Goal: Information Seeking & Learning: Find specific fact

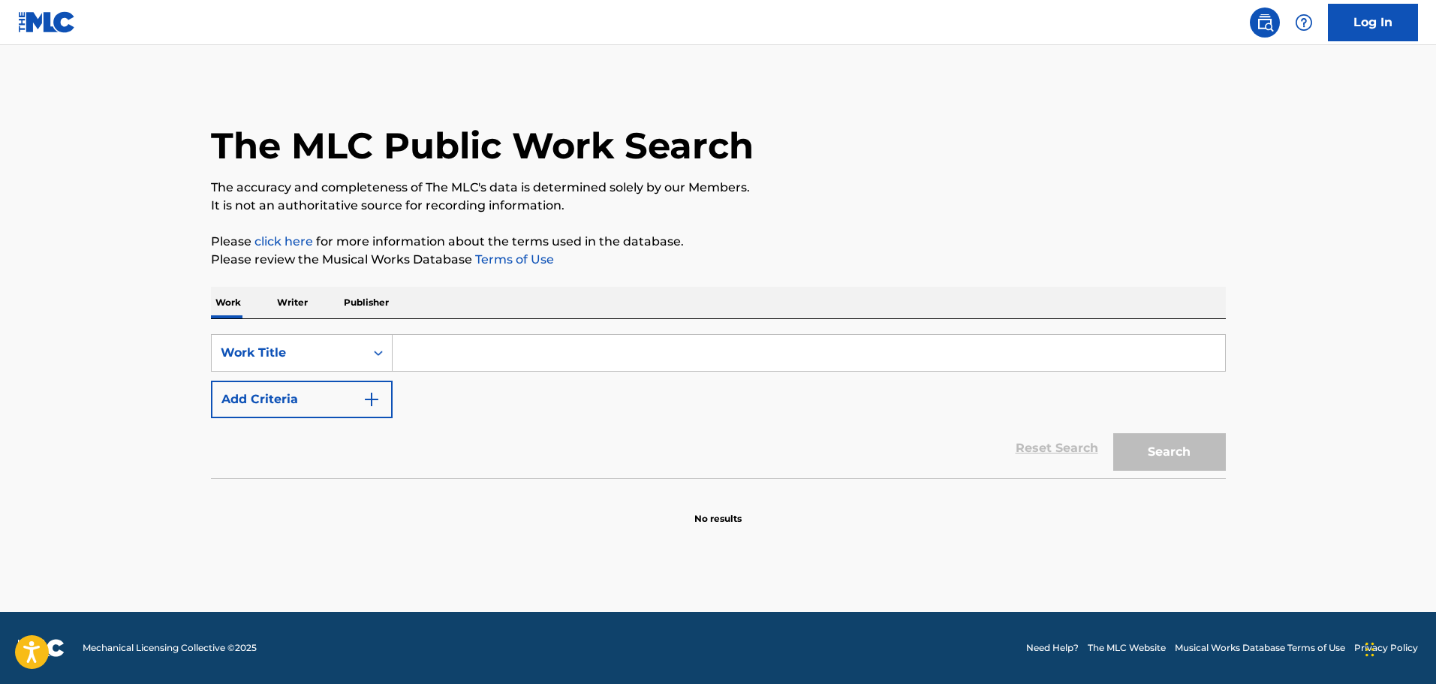
click at [456, 349] on input "Search Form" at bounding box center [809, 353] width 833 height 36
type input "levels"
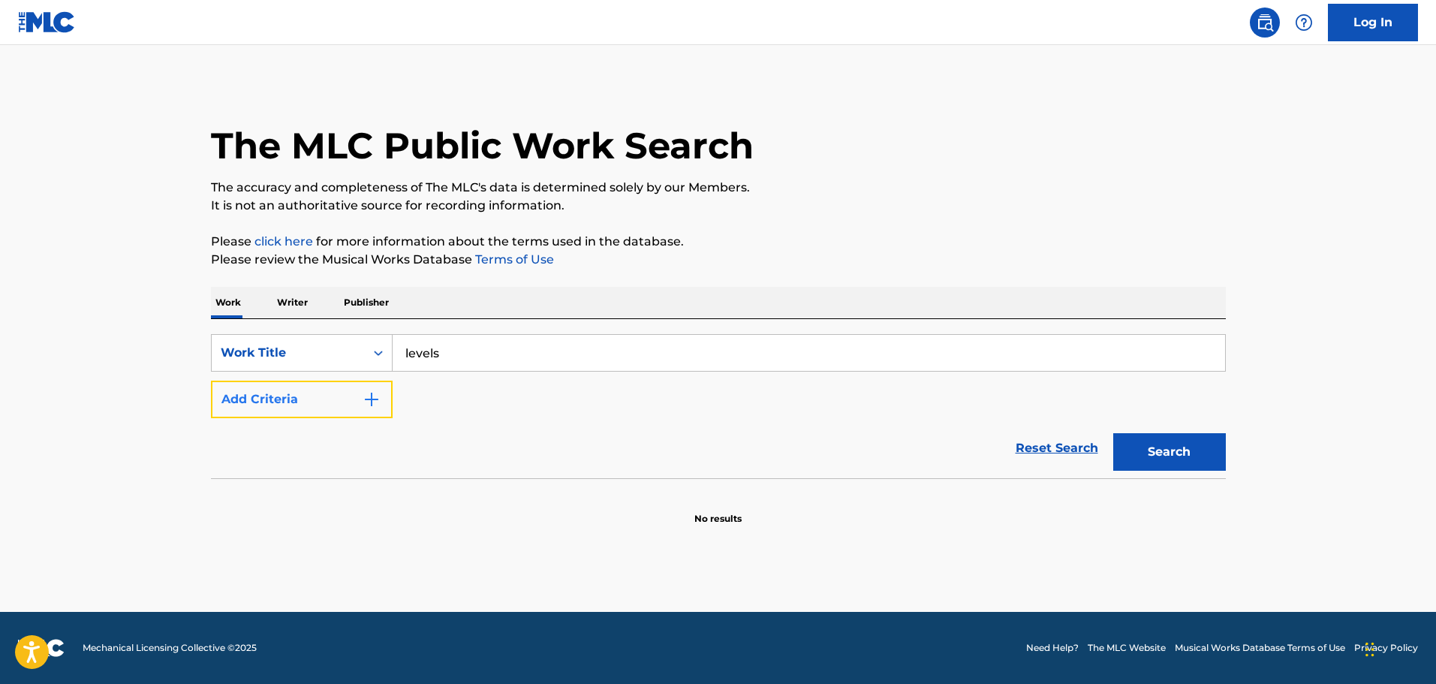
drag, startPoint x: 321, startPoint y: 409, endPoint x: 317, endPoint y: 439, distance: 30.4
click at [321, 409] on button "Add Criteria" at bounding box center [302, 400] width 182 height 38
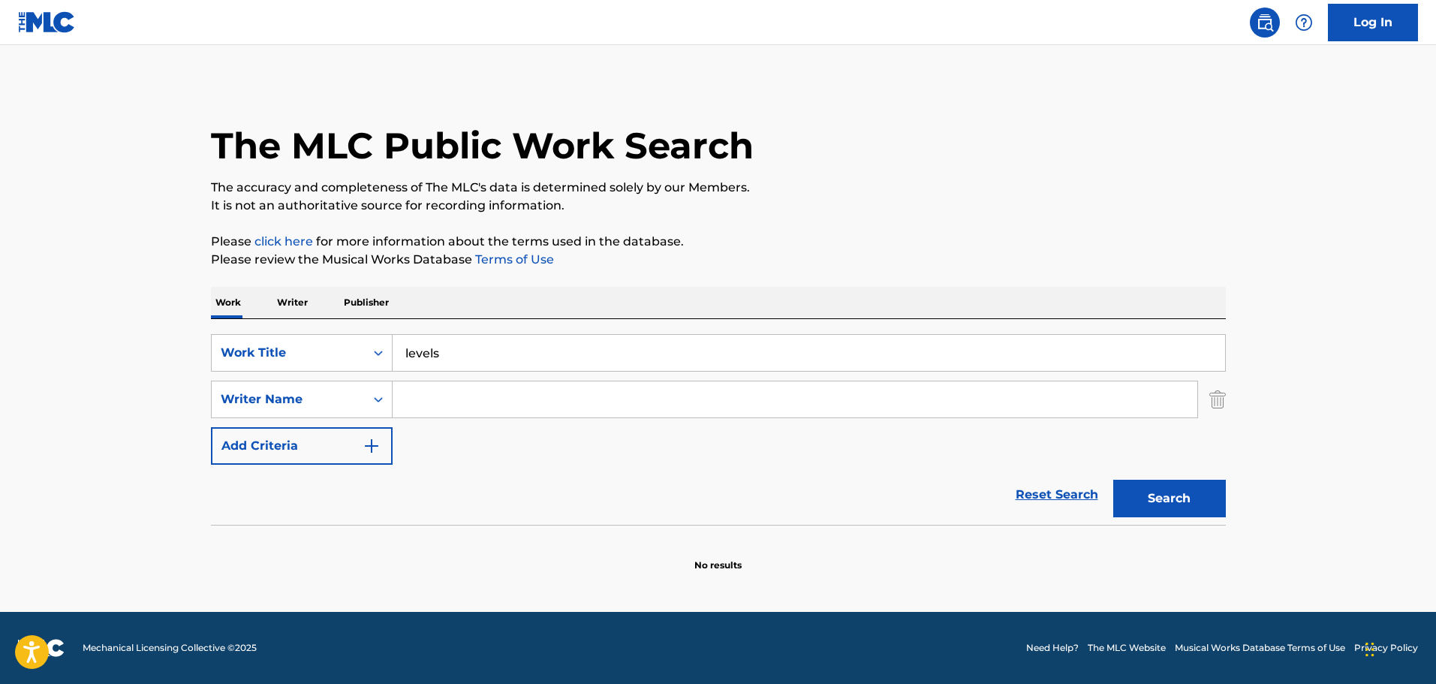
click at [441, 399] on input "Search Form" at bounding box center [795, 399] width 805 height 36
type input "[PERSON_NAME]"
click at [1113, 480] on button "Search" at bounding box center [1169, 499] width 113 height 38
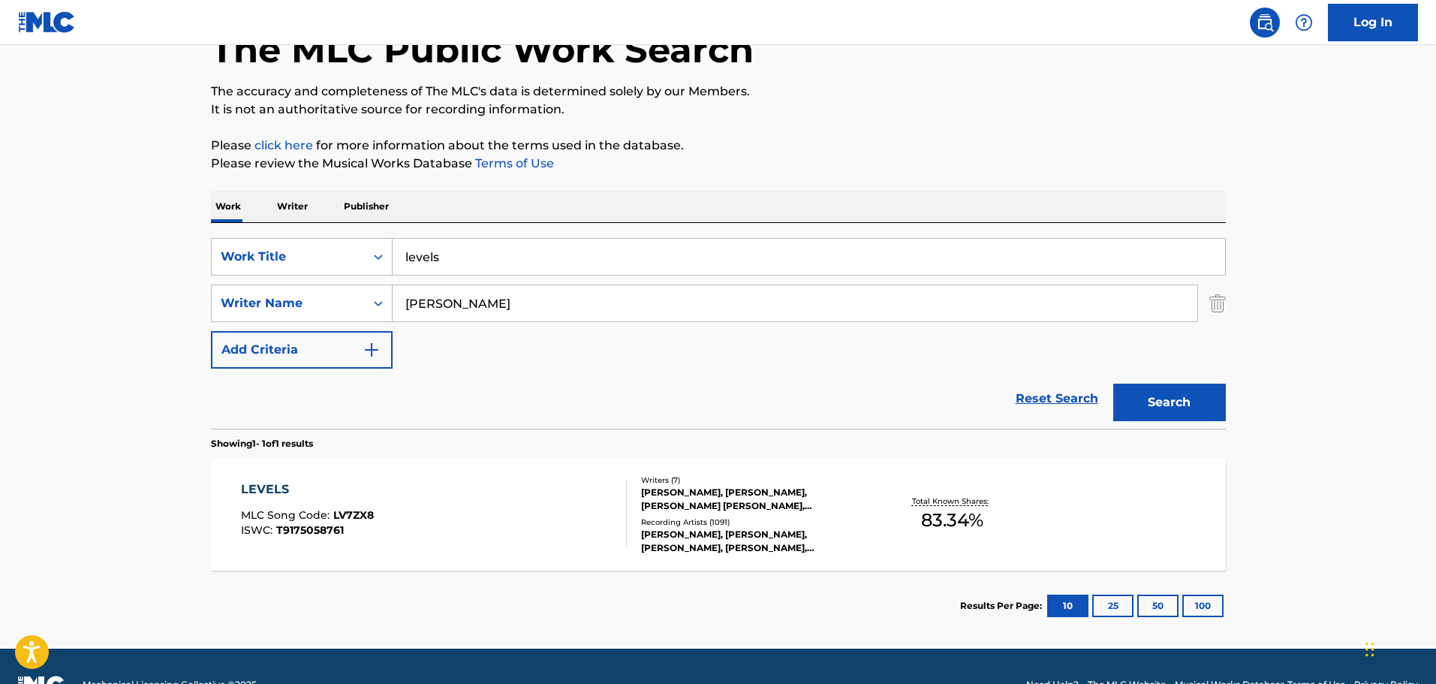
scroll to position [133, 0]
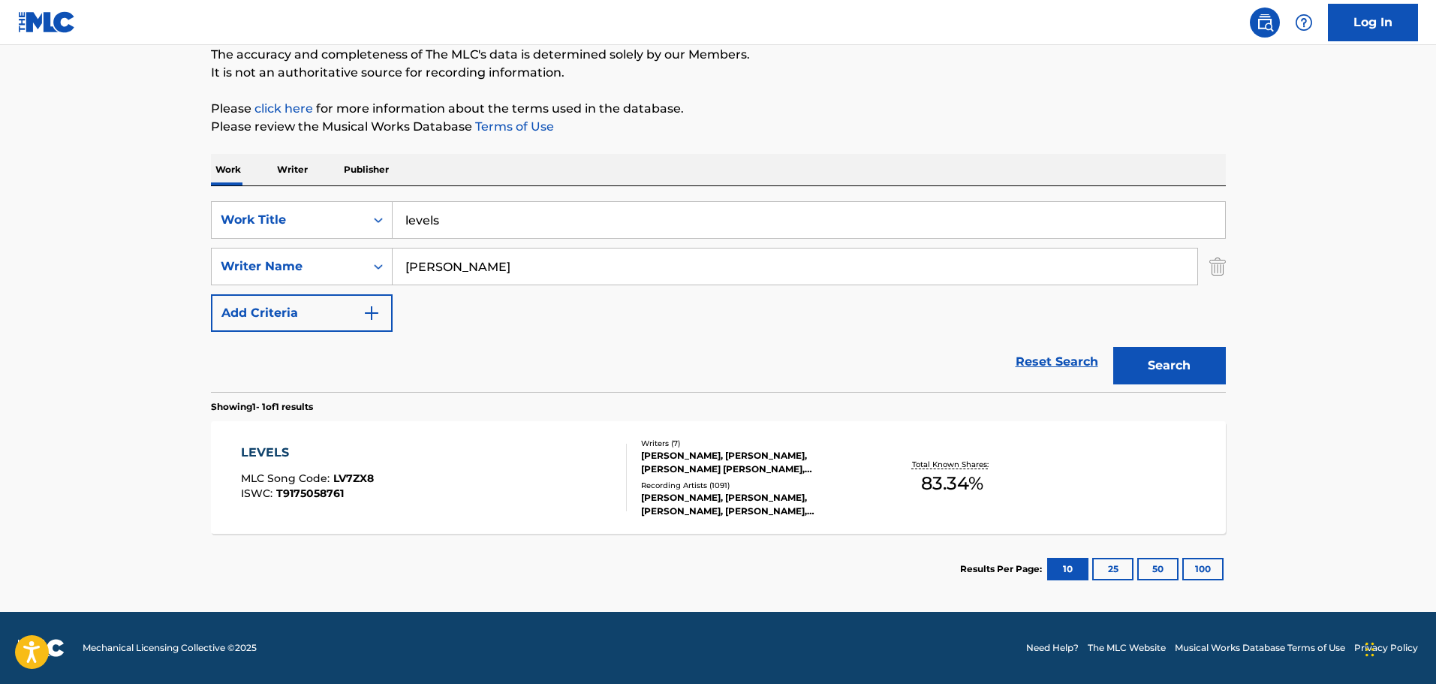
click at [1104, 456] on div "LEVELS MLC Song Code : LV7ZX8 ISWC : T9175058761 Writers ( 7 ) [PERSON_NAME], […" at bounding box center [718, 477] width 1015 height 113
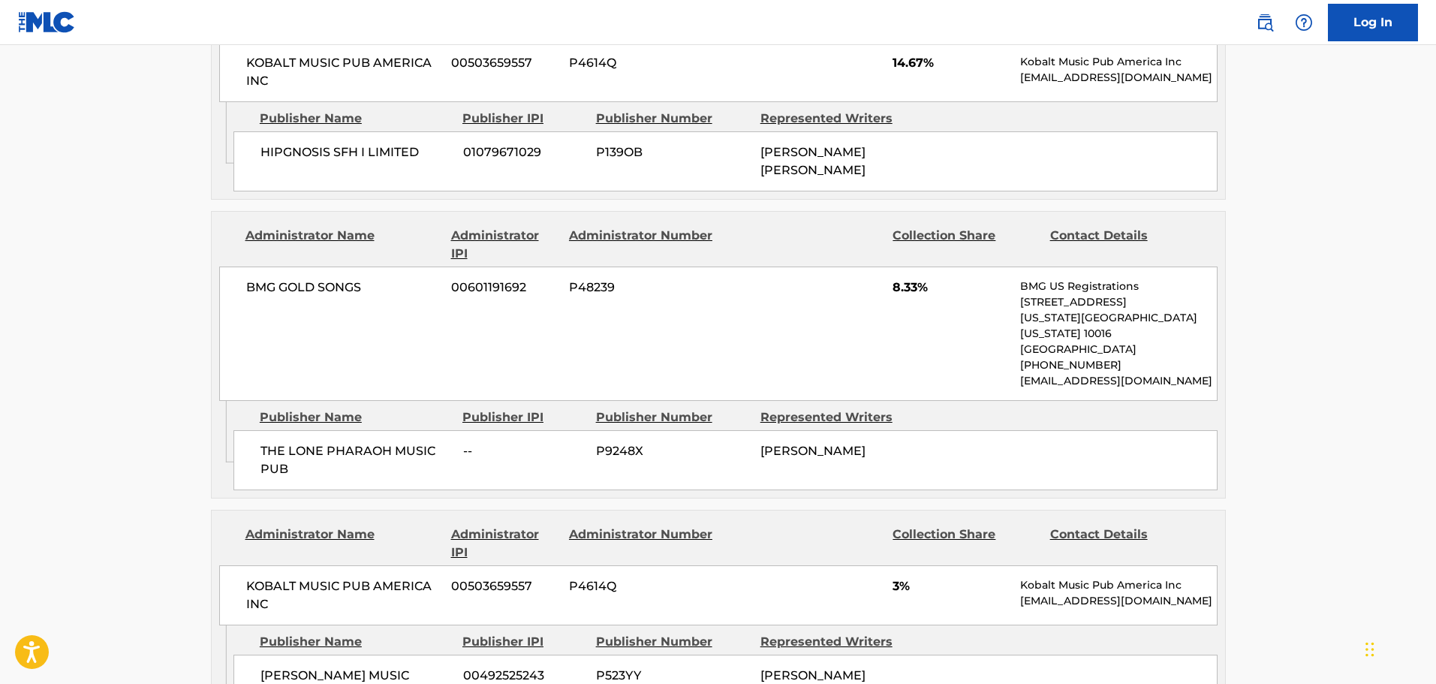
scroll to position [1952, 0]
